Goal: Information Seeking & Learning: Learn about a topic

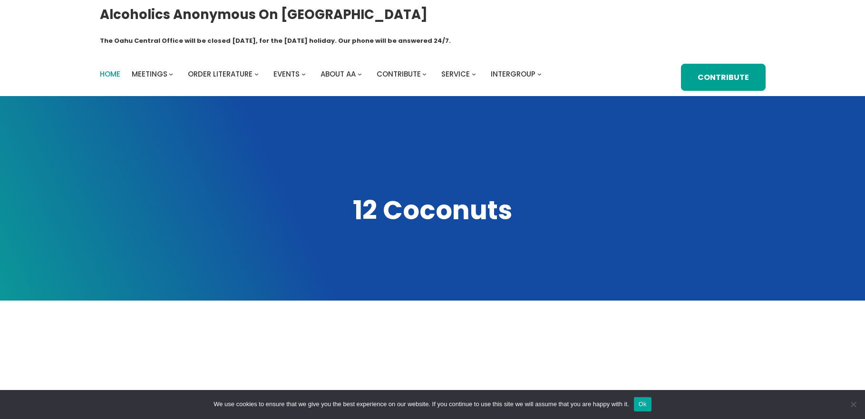
click at [111, 69] on span "Home" at bounding box center [110, 74] width 20 height 10
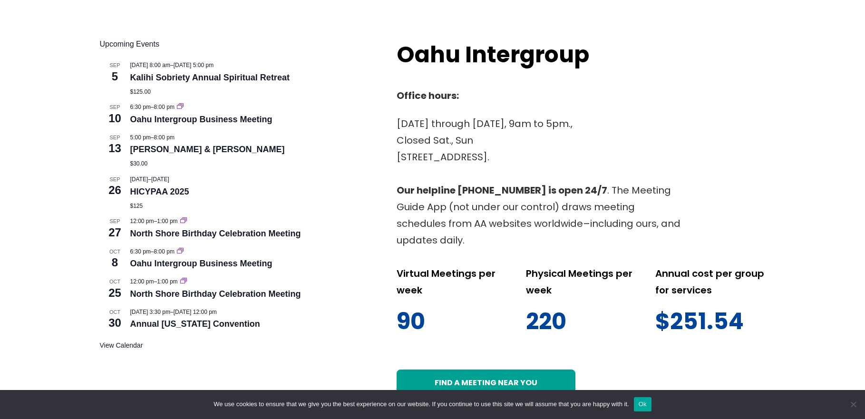
scroll to position [428, 0]
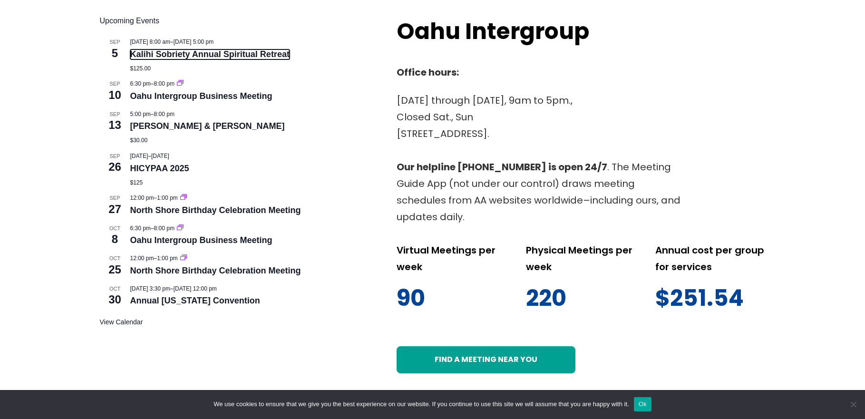
click at [214, 49] on link "Kalihi Sobriety Annual Spiritual Retreat" at bounding box center [209, 54] width 159 height 10
